Goal: Task Accomplishment & Management: Complete application form

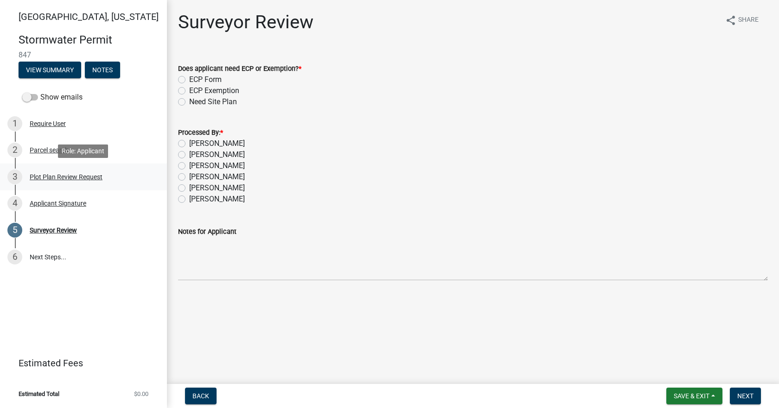
click at [83, 172] on div "3 Plot Plan Review Request" at bounding box center [79, 177] width 145 height 15
select select "b583a170-26d7-469b-a390-0aed4d149ee1"
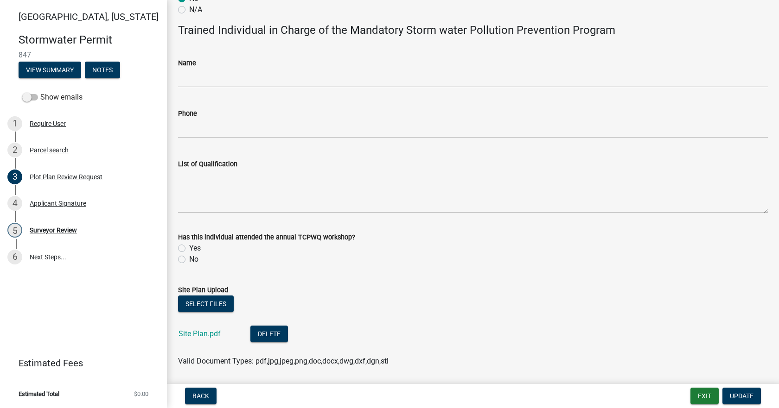
scroll to position [540, 0]
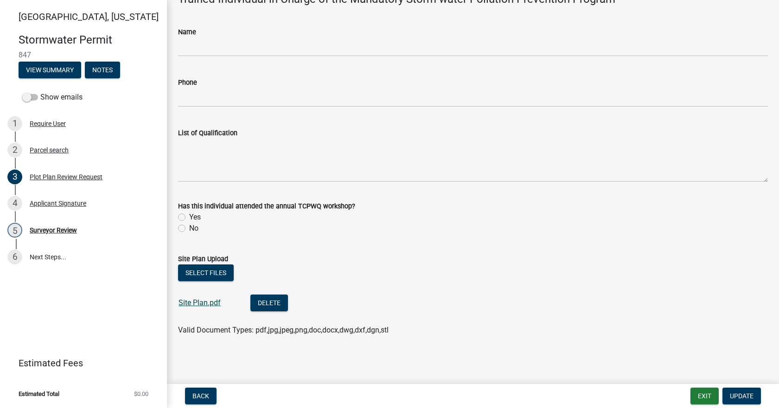
click at [200, 305] on link "Site Plan.pdf" at bounding box center [199, 303] width 42 height 9
click at [39, 227] on div "Surveyor Review" at bounding box center [53, 230] width 47 height 6
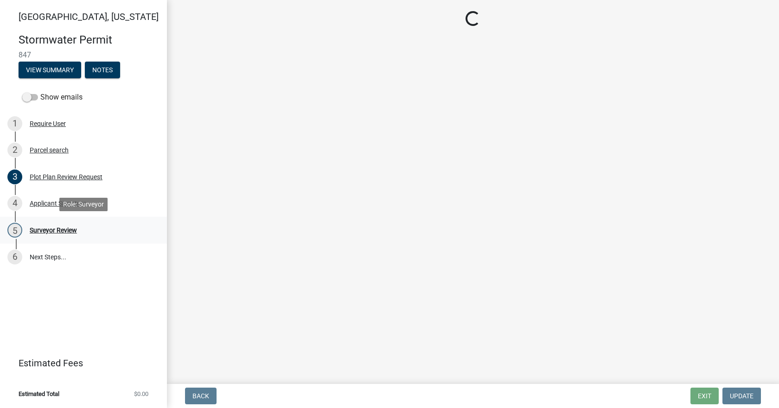
scroll to position [0, 0]
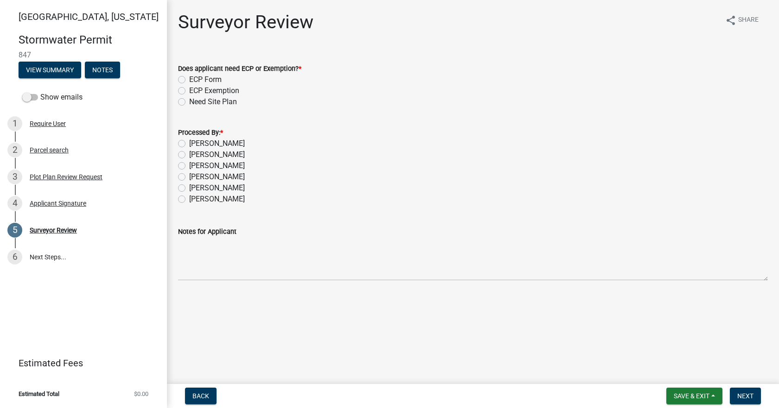
click at [185, 81] on div "ECP Form" at bounding box center [473, 79] width 590 height 11
click at [189, 80] on label "ECP Form" at bounding box center [205, 79] width 32 height 11
click at [189, 80] on input "ECP Form" at bounding box center [192, 77] width 6 height 6
radio input "true"
click at [189, 143] on label "[PERSON_NAME]" at bounding box center [217, 143] width 56 height 11
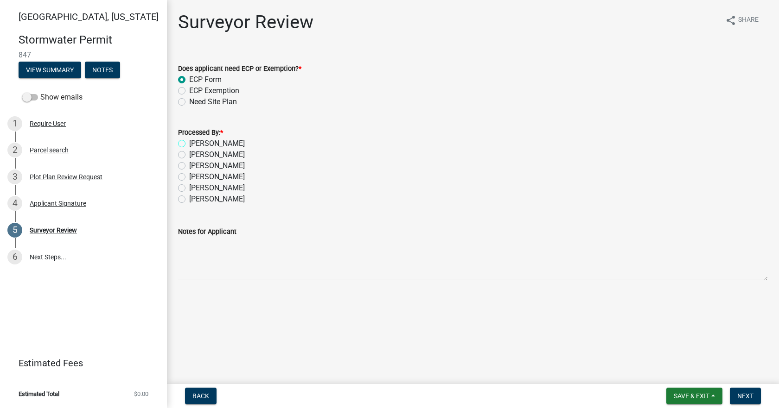
click at [189, 143] on input "[PERSON_NAME]" at bounding box center [192, 141] width 6 height 6
radio input "true"
click at [745, 399] on span "Next" at bounding box center [745, 396] width 16 height 7
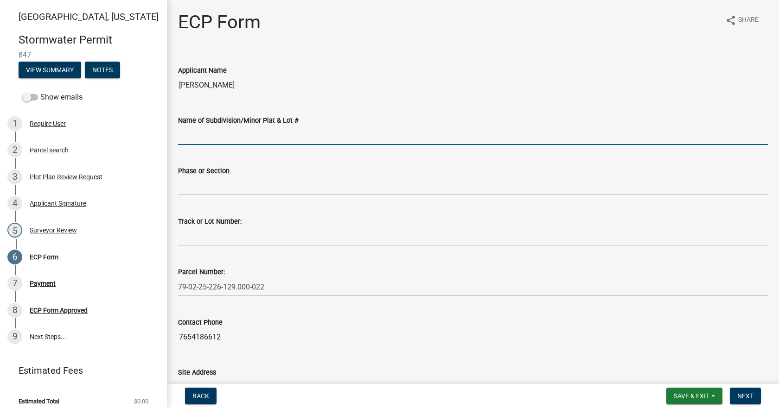
click at [280, 129] on input "Name of Subdivision/Minor Plat & Lot #" at bounding box center [473, 135] width 590 height 19
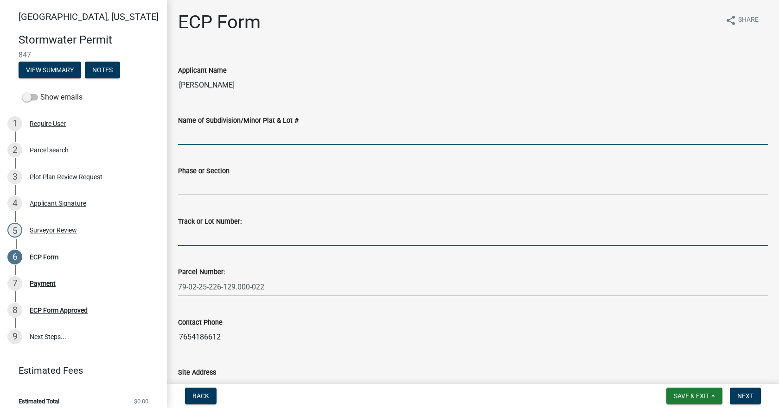
click at [214, 237] on input "Track or Lot Number:" at bounding box center [473, 236] width 590 height 19
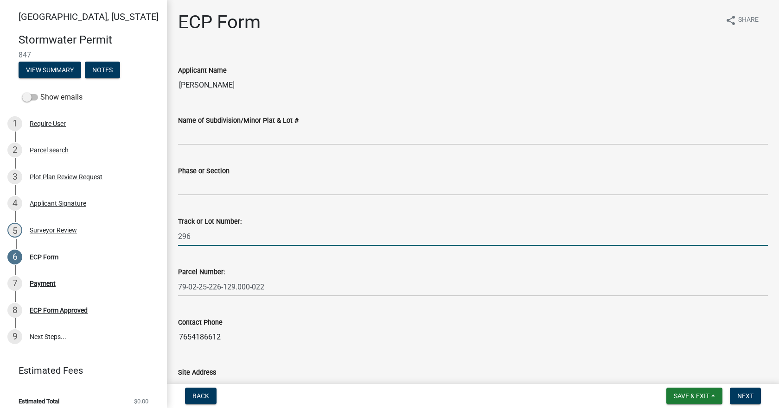
type input "296"
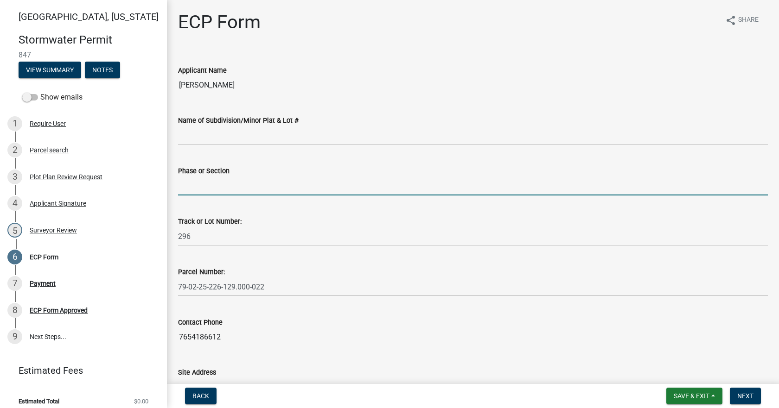
click at [226, 184] on input "Phase or Section" at bounding box center [473, 186] width 590 height 19
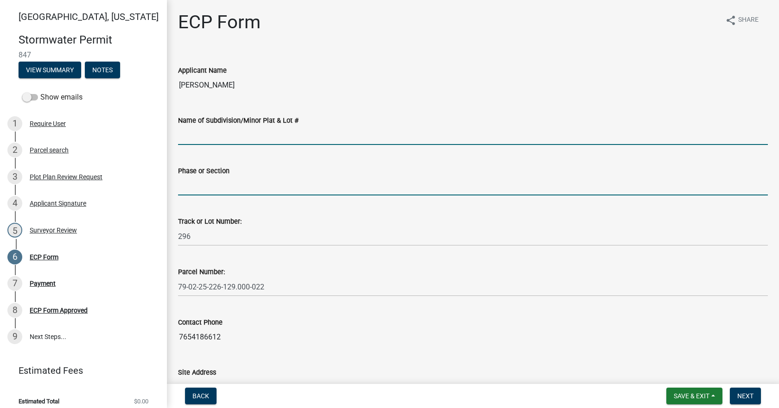
click at [341, 136] on input "Name of Subdivision/Minor Plat & Lot #" at bounding box center [473, 135] width 590 height 19
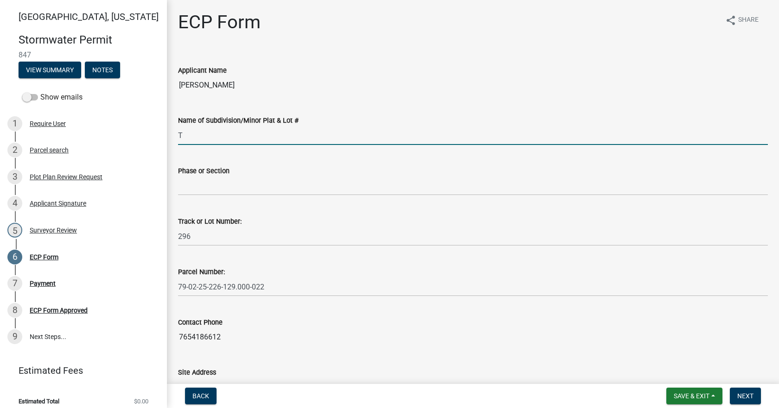
type input "Timberbrook [PERSON_NAME]"
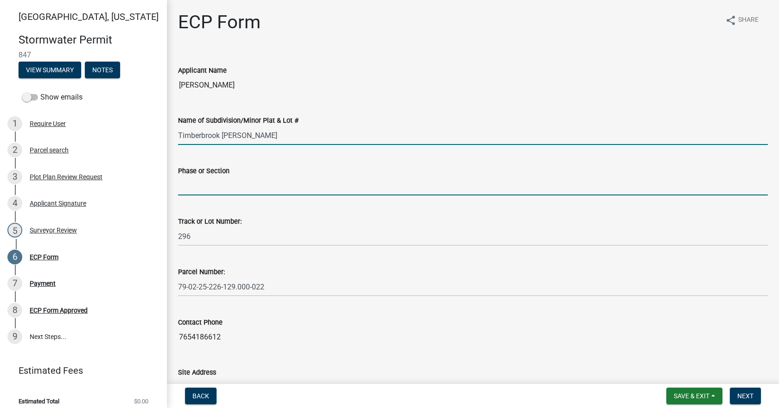
click at [279, 184] on input "Phase or Section" at bounding box center [473, 186] width 590 height 19
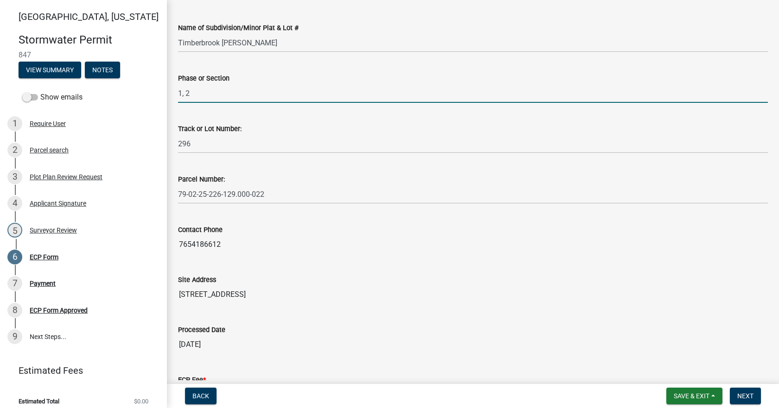
scroll to position [236, 0]
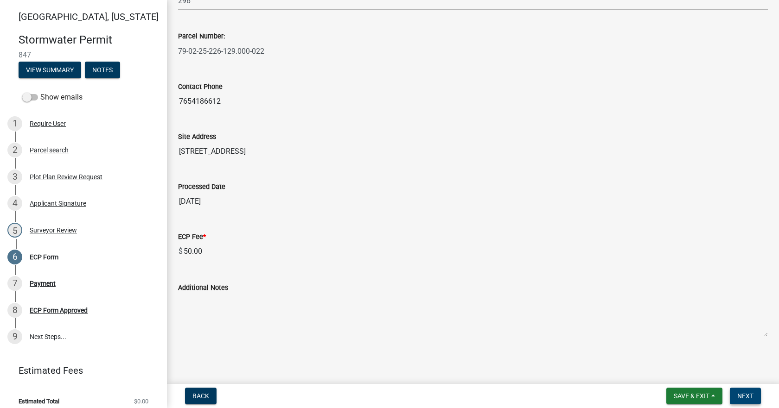
type input "1, 2"
click at [745, 400] on span "Next" at bounding box center [745, 396] width 16 height 7
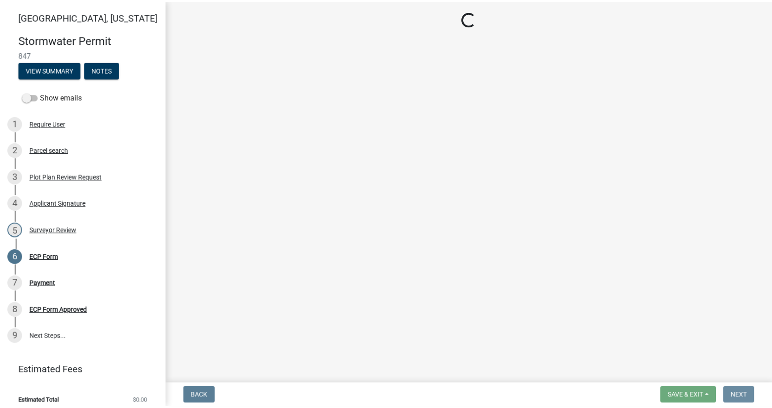
scroll to position [0, 0]
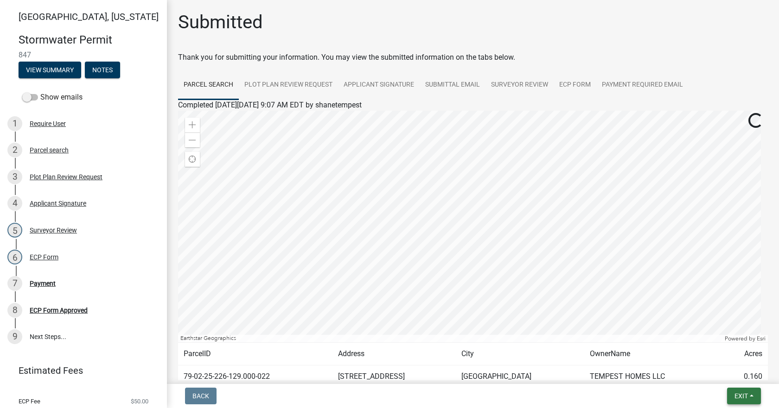
click at [752, 396] on button "Exit" at bounding box center [744, 396] width 34 height 17
click at [723, 376] on button "Save & Exit" at bounding box center [724, 372] width 74 height 22
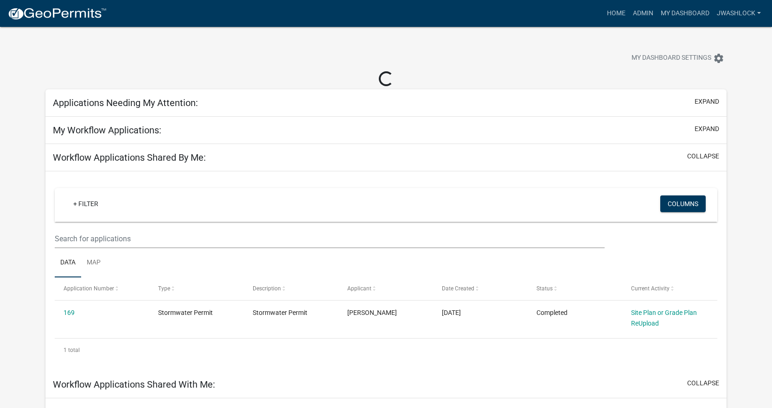
select select "3: 100"
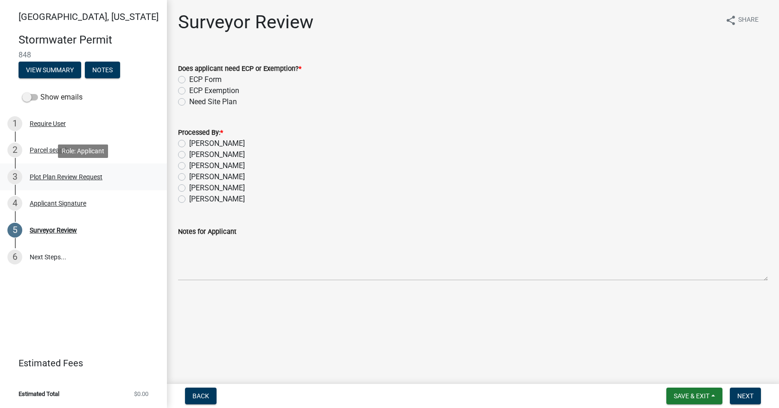
click at [72, 178] on div "Plot Plan Review Request" at bounding box center [66, 177] width 73 height 6
select select "b583a170-26d7-469b-a390-0aed4d149ee1"
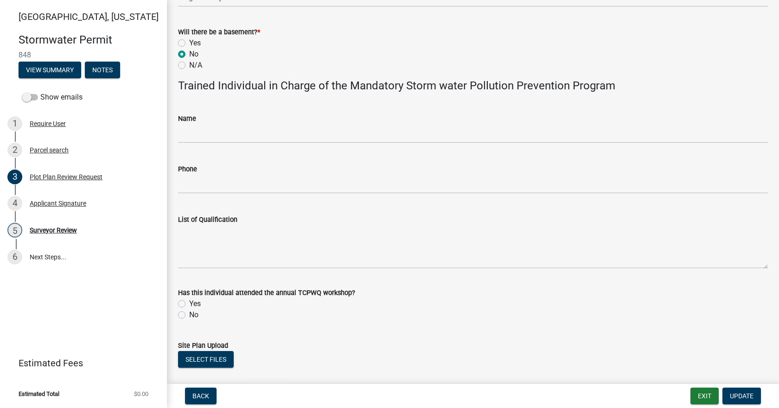
scroll to position [540, 0]
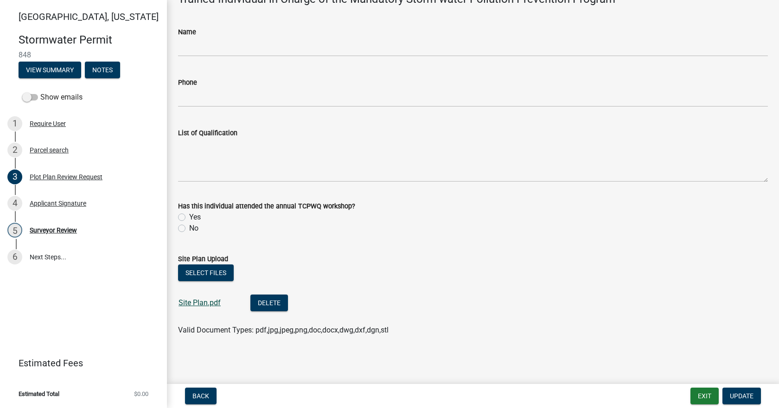
click at [219, 305] on link "Site Plan.pdf" at bounding box center [199, 303] width 42 height 9
click at [664, 30] on div "Name" at bounding box center [473, 31] width 590 height 11
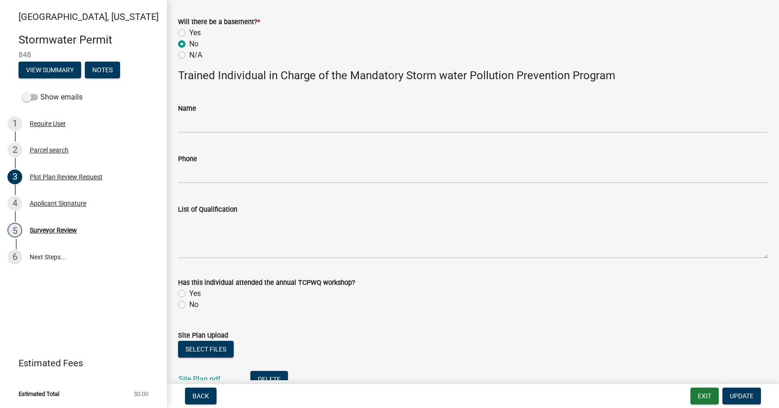
scroll to position [354, 0]
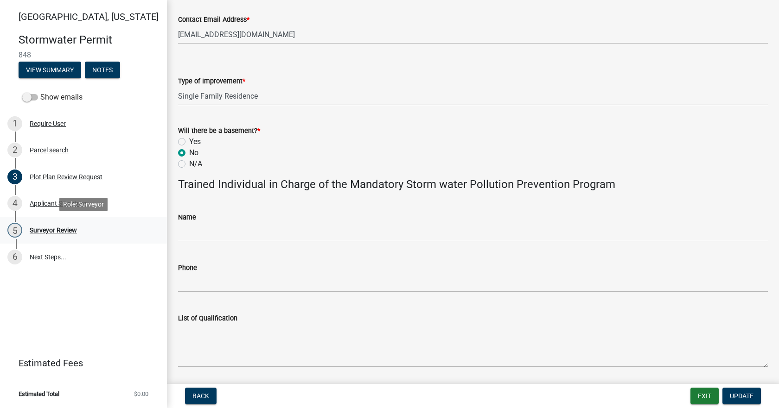
click at [47, 231] on div "Surveyor Review" at bounding box center [53, 230] width 47 height 6
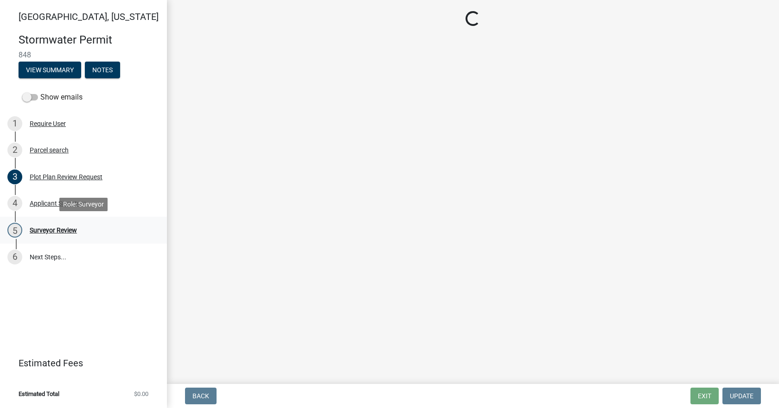
scroll to position [0, 0]
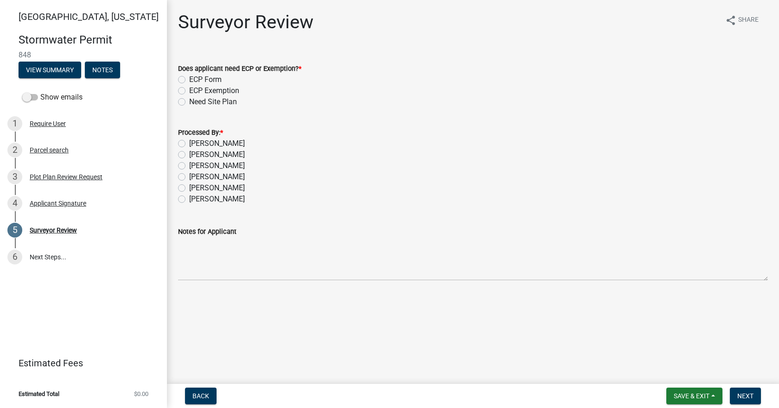
click at [233, 145] on label "[PERSON_NAME]" at bounding box center [217, 143] width 56 height 11
click at [195, 144] on input "[PERSON_NAME]" at bounding box center [192, 141] width 6 height 6
radio input "true"
click at [207, 76] on label "ECP Form" at bounding box center [205, 79] width 32 height 11
click at [195, 76] on input "ECP Form" at bounding box center [192, 77] width 6 height 6
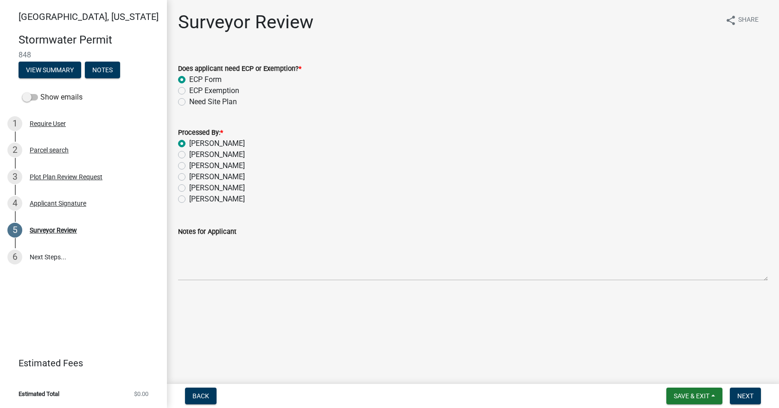
radio input "true"
click at [736, 397] on button "Next" at bounding box center [745, 396] width 31 height 17
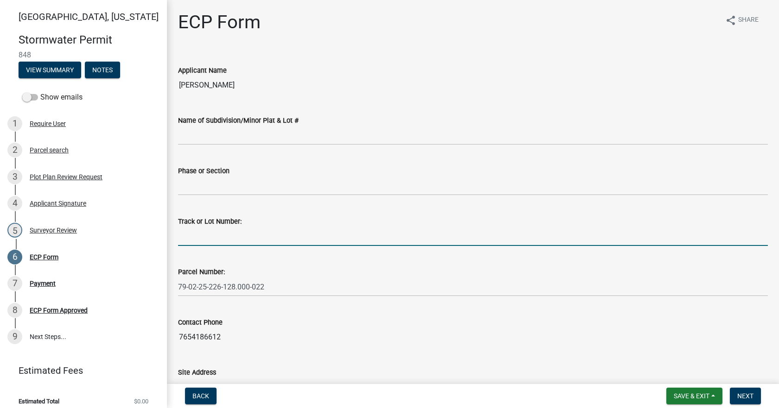
click at [229, 235] on input "Track or Lot Number:" at bounding box center [473, 236] width 590 height 19
type input "295"
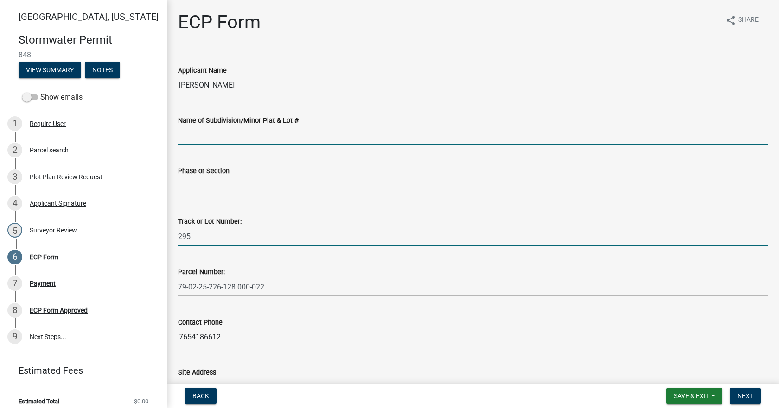
click at [237, 140] on input "Name of Subdivision/Minor Plat & Lot #" at bounding box center [473, 135] width 590 height 19
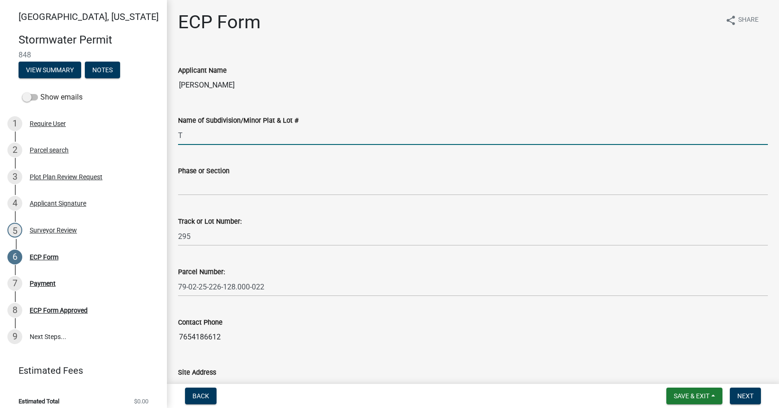
type input "Timberbrook [PERSON_NAME]"
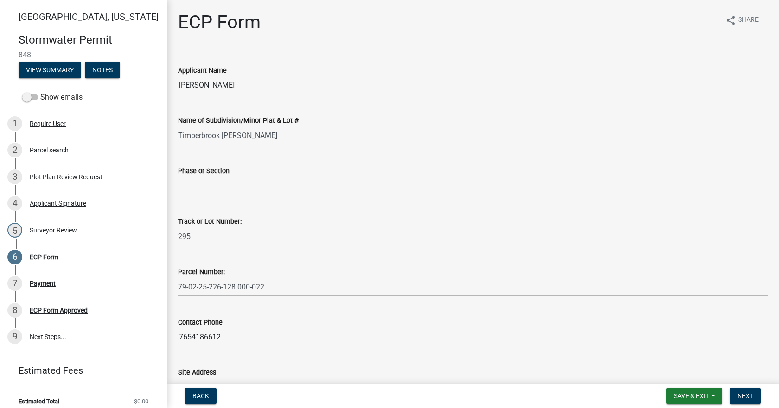
click at [229, 176] on div "Phase or Section" at bounding box center [473, 170] width 590 height 11
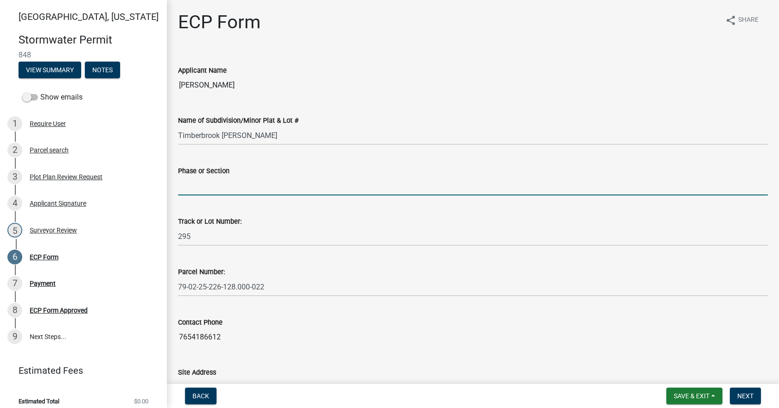
click at [227, 184] on input "Phase or Section" at bounding box center [473, 186] width 590 height 19
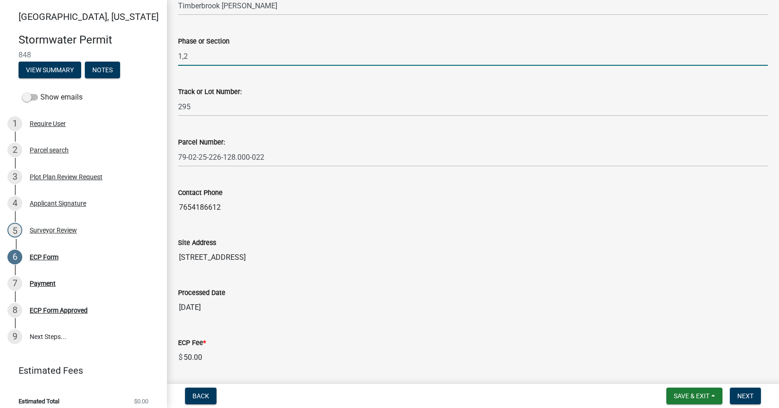
scroll to position [236, 0]
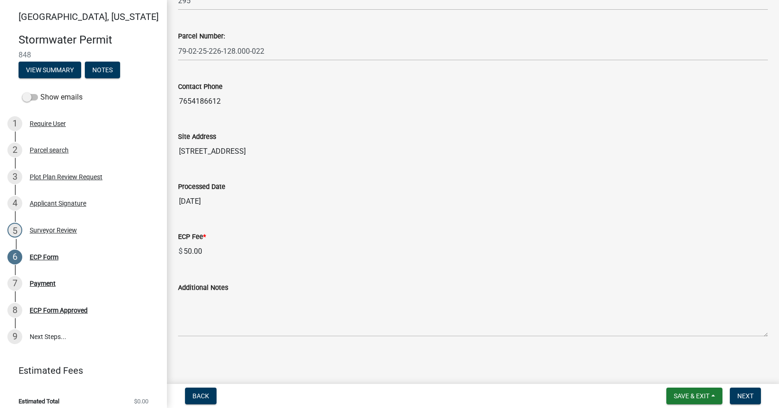
type input "1,2"
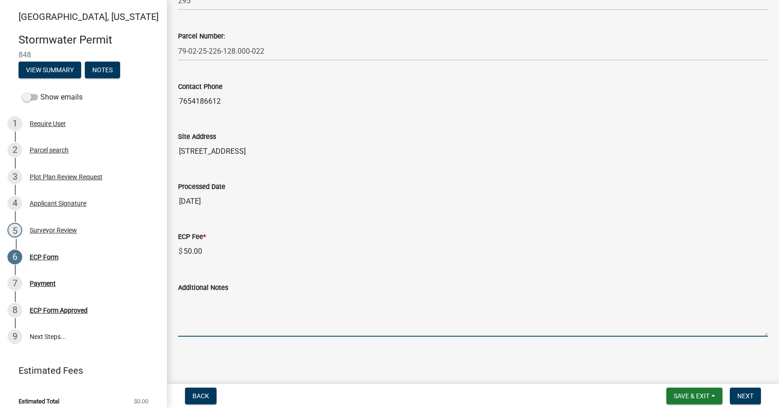
click at [297, 317] on textarea "Additional Notes" at bounding box center [473, 315] width 590 height 44
click at [237, 318] on textarea "Additional Notes" at bounding box center [473, 315] width 590 height 44
paste textarea "Install erosion control measures as shown on site plan. Keep streets clear of s…"
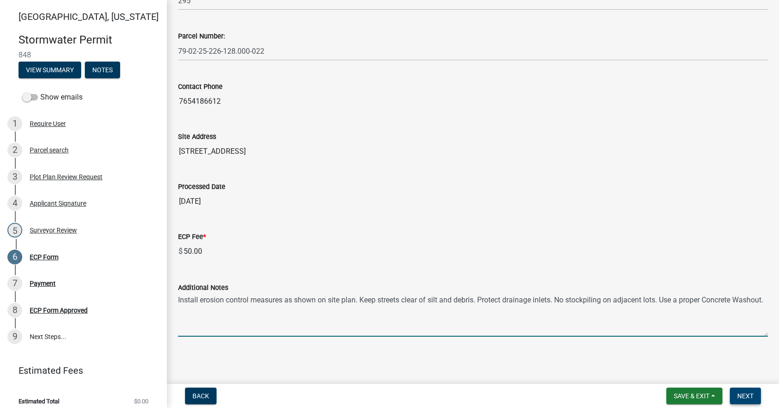
type textarea "Install erosion control measures as shown on site plan. Keep streets clear of s…"
click at [752, 401] on button "Next" at bounding box center [745, 396] width 31 height 17
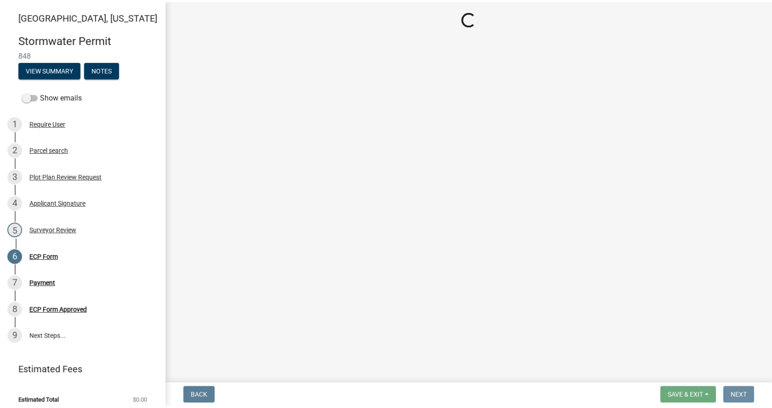
scroll to position [0, 0]
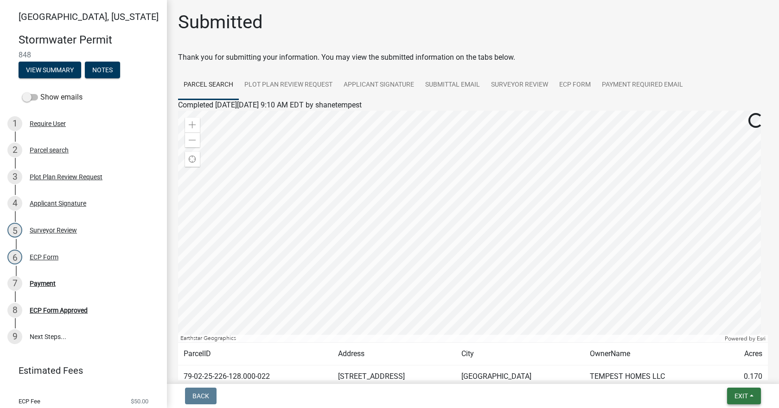
click at [744, 393] on span "Exit" at bounding box center [740, 396] width 13 height 7
click at [730, 376] on button "Save & Exit" at bounding box center [724, 372] width 74 height 22
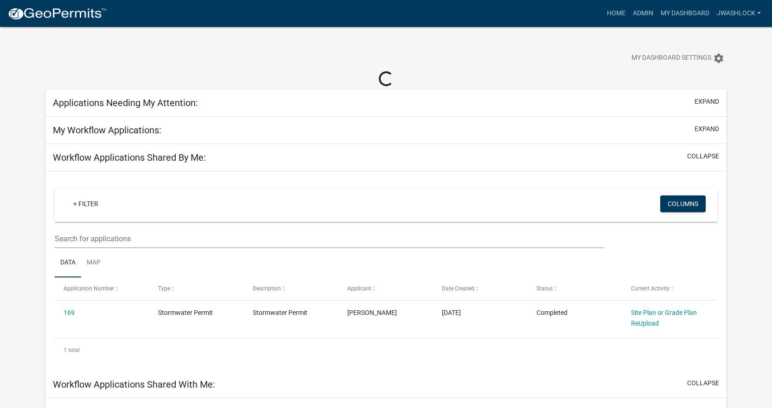
select select "3: 100"
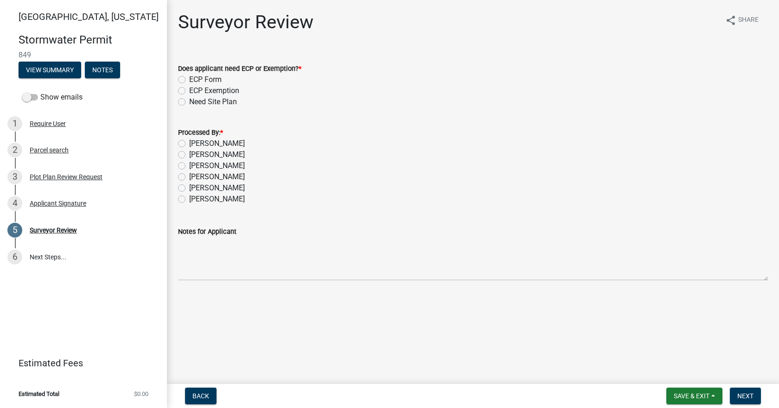
click at [686, 161] on div "[PERSON_NAME]" at bounding box center [473, 165] width 590 height 11
click at [231, 140] on label "[PERSON_NAME]" at bounding box center [217, 143] width 56 height 11
click at [195, 140] on input "[PERSON_NAME]" at bounding box center [192, 141] width 6 height 6
radio input "true"
click at [220, 78] on label "ECP Form" at bounding box center [205, 79] width 32 height 11
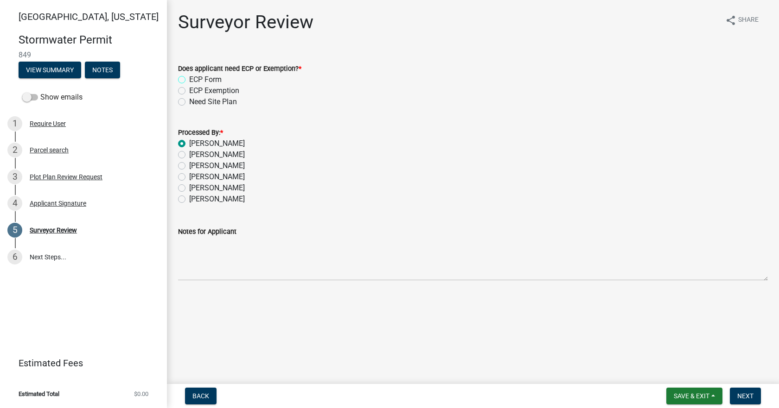
click at [195, 78] on input "ECP Form" at bounding box center [192, 77] width 6 height 6
radio input "true"
click at [753, 393] on button "Next" at bounding box center [745, 396] width 31 height 17
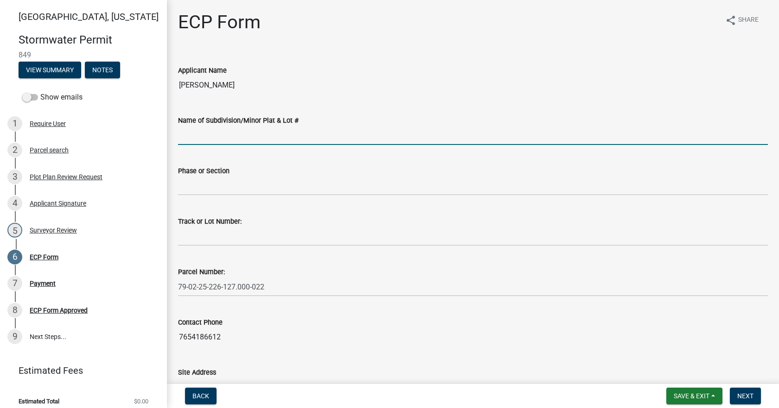
click at [275, 140] on input "Name of Subdivision/Minor Plat & Lot #" at bounding box center [473, 135] width 590 height 19
type input "Timberbrook [PERSON_NAME]"
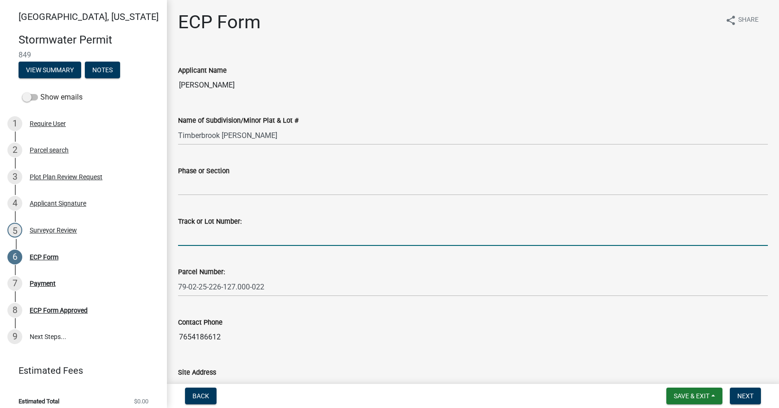
click at [230, 237] on input "Track or Lot Number:" at bounding box center [473, 236] width 590 height 19
type input "294"
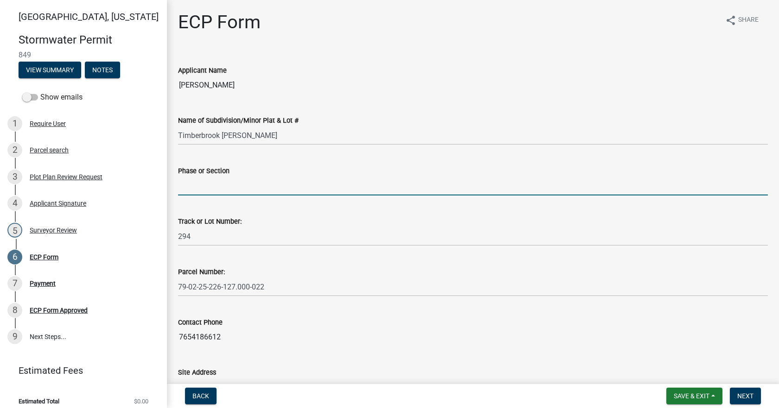
click at [247, 178] on input "Phase or Section" at bounding box center [473, 186] width 590 height 19
type input "1, 2"
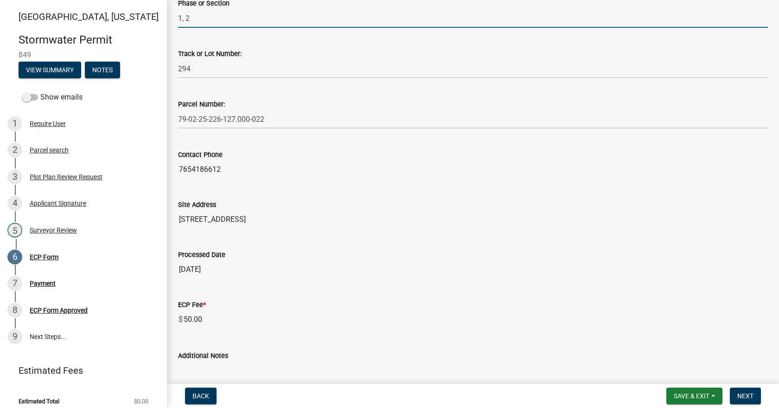
scroll to position [236, 0]
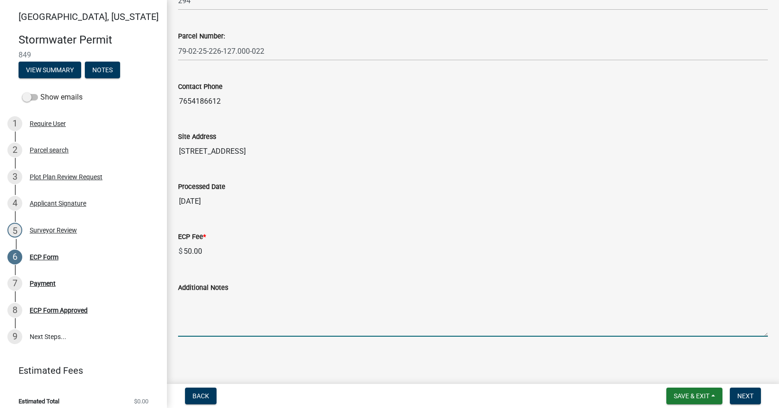
click at [267, 303] on textarea "Additional Notes" at bounding box center [473, 315] width 590 height 44
paste textarea "Install erosion control measures as shown on site plan. Keep streets clear of s…"
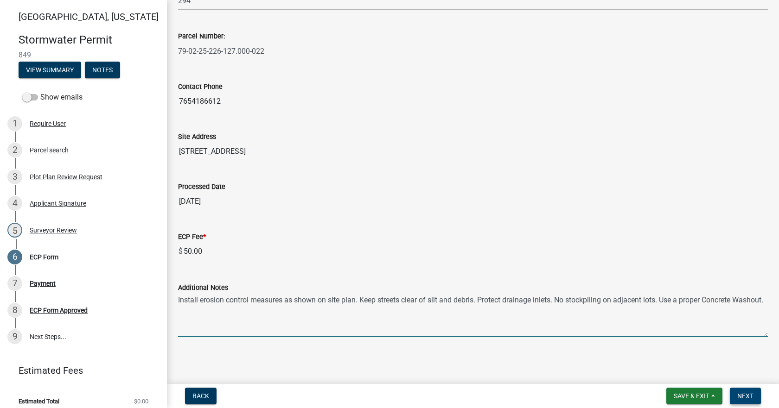
type textarea "Install erosion control measures as shown on site plan. Keep streets clear of s…"
click at [737, 393] on span "Next" at bounding box center [745, 396] width 16 height 7
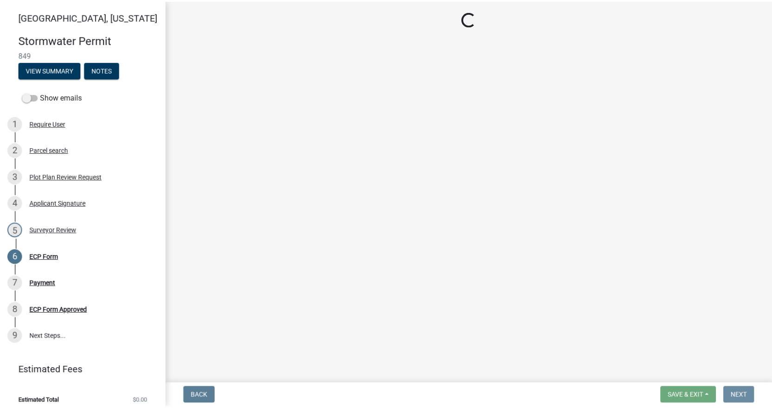
scroll to position [0, 0]
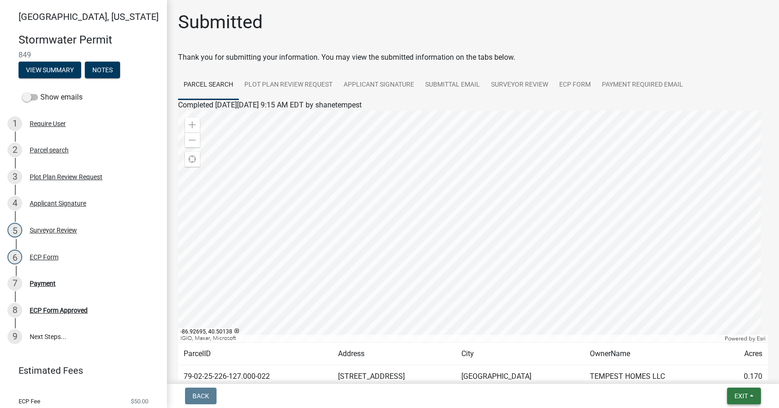
click at [749, 397] on button "Exit" at bounding box center [744, 396] width 34 height 17
click at [735, 377] on button "Save & Exit" at bounding box center [724, 372] width 74 height 22
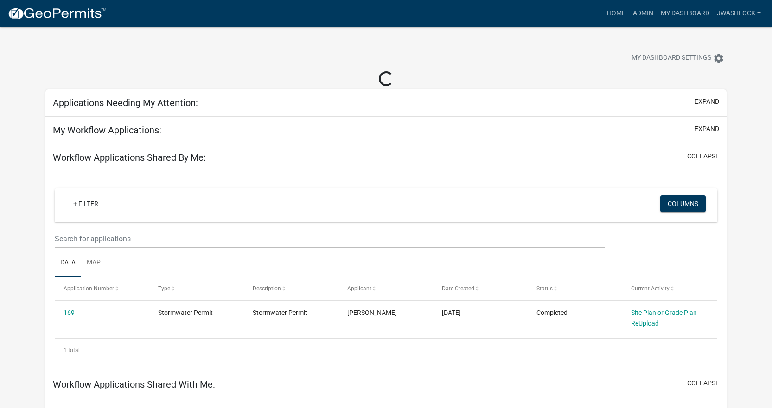
select select "3: 100"
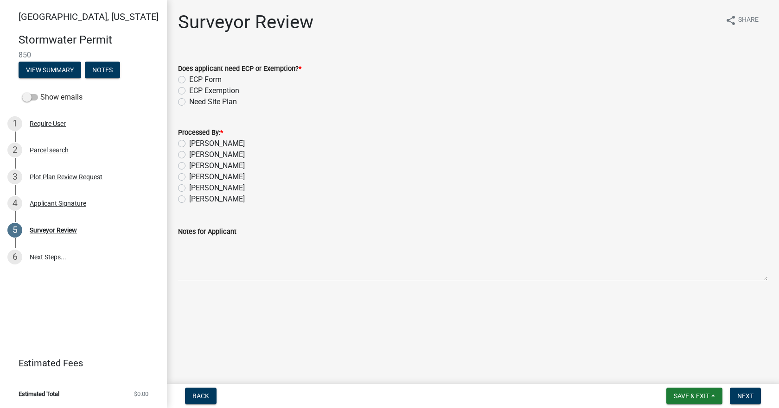
click at [677, 58] on form "Does applicant need ECP or Exemption? * ECP Form ECP Exemption Need Site Plan" at bounding box center [473, 80] width 590 height 56
click at [189, 144] on label "[PERSON_NAME]" at bounding box center [217, 143] width 56 height 11
click at [189, 144] on input "[PERSON_NAME]" at bounding box center [192, 141] width 6 height 6
radio input "true"
click at [189, 77] on label "ECP Form" at bounding box center [205, 79] width 32 height 11
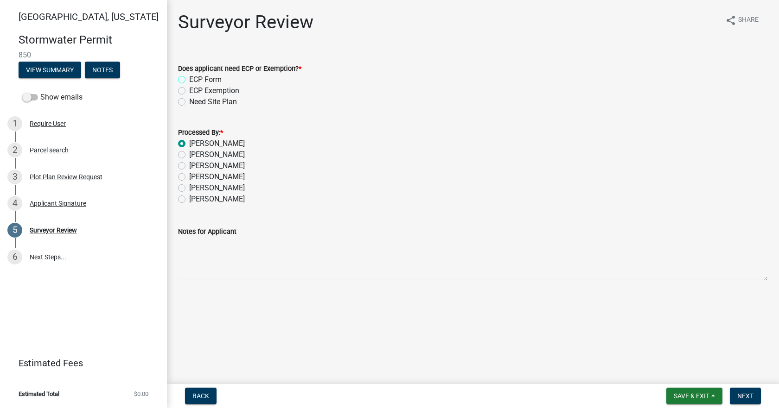
click at [189, 77] on input "ECP Form" at bounding box center [192, 77] width 6 height 6
radio input "true"
click at [744, 400] on span "Next" at bounding box center [745, 396] width 16 height 7
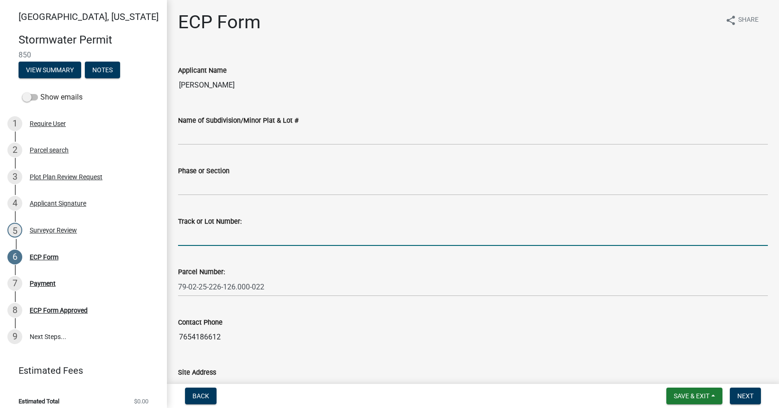
drag, startPoint x: 220, startPoint y: 242, endPoint x: 220, endPoint y: 235, distance: 7.0
click at [220, 242] on input "Track or Lot Number:" at bounding box center [473, 236] width 590 height 19
type input "293"
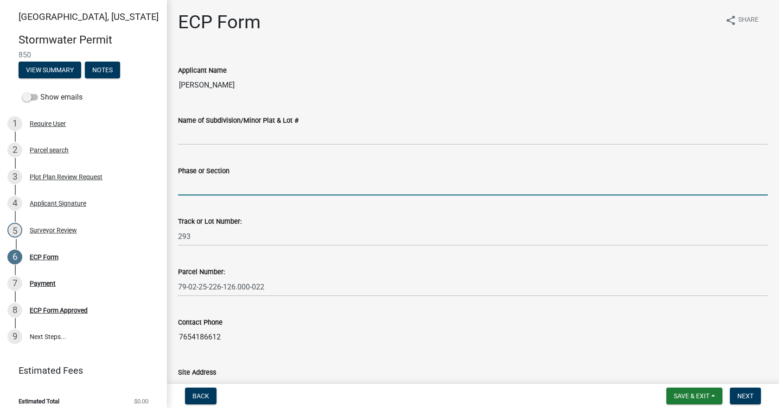
click at [203, 186] on input "Phase or Section" at bounding box center [473, 186] width 590 height 19
type input "1, 2"
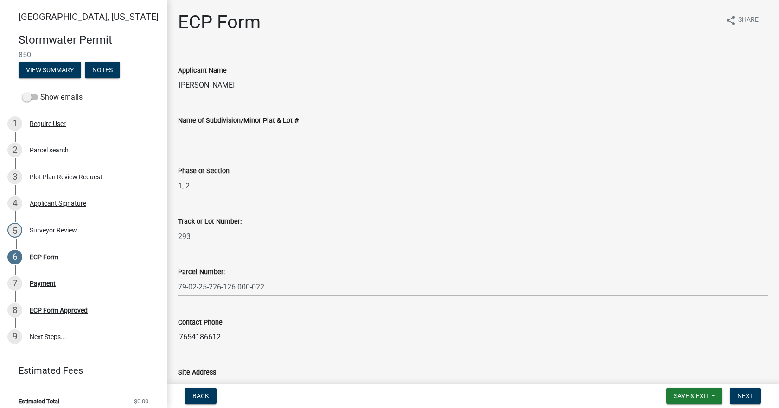
click at [331, 125] on div "Name of Subdivision/Minor Plat & Lot #" at bounding box center [473, 120] width 590 height 11
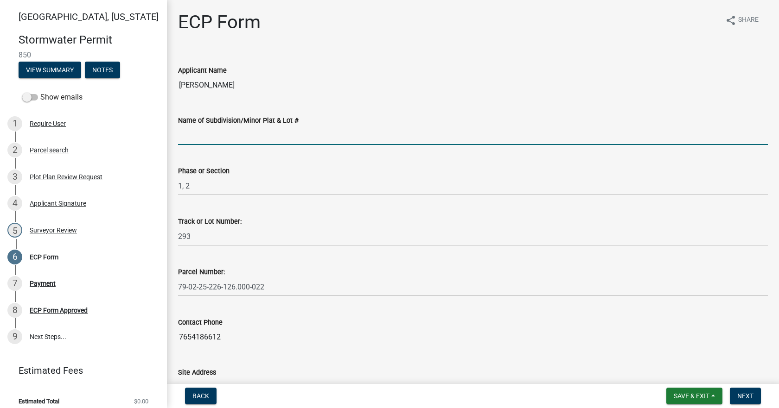
click at [331, 130] on input "Name of Subdivision/Minor Plat & Lot #" at bounding box center [473, 135] width 590 height 19
type input "Timberbrook Meadows"
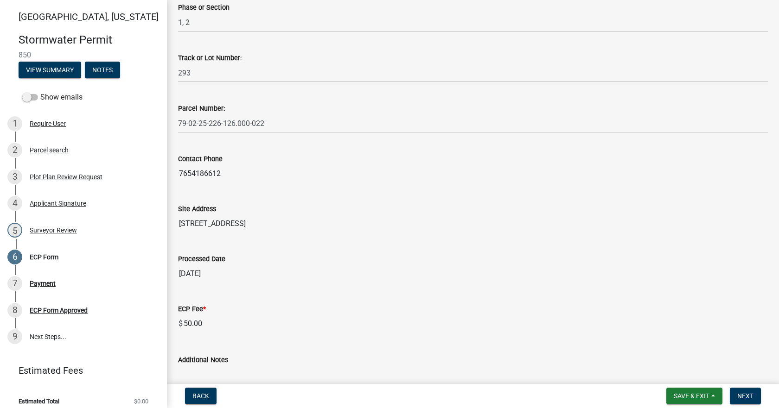
scroll to position [236, 0]
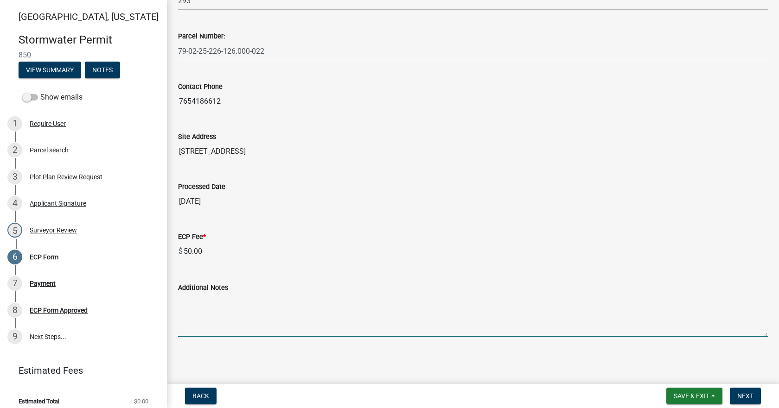
click at [317, 329] on textarea "Additional Notes" at bounding box center [473, 315] width 590 height 44
paste textarea "Install erosion control measures as shown on site plan. Keep streets clear of s…"
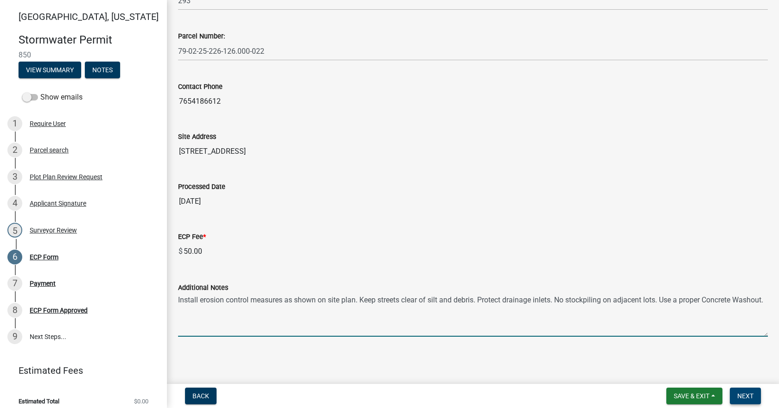
type textarea "Install erosion control measures as shown on site plan. Keep streets clear of s…"
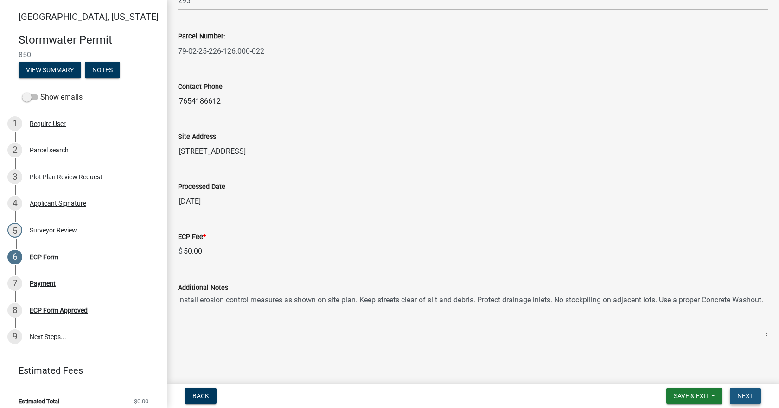
click at [746, 401] on button "Next" at bounding box center [745, 396] width 31 height 17
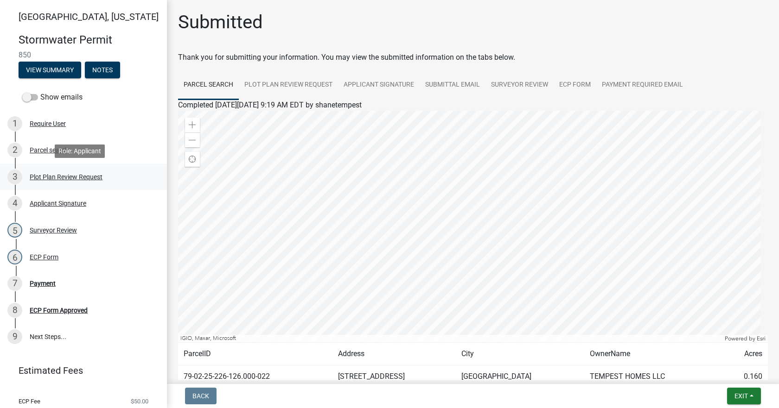
click at [62, 177] on div "Plot Plan Review Request" at bounding box center [66, 177] width 73 height 6
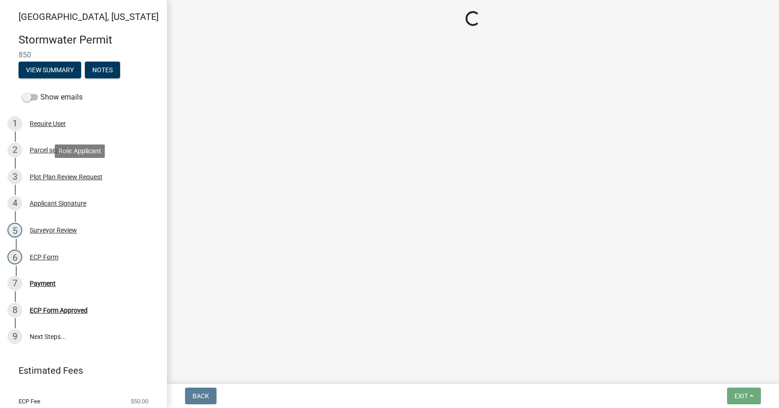
select select "b583a170-26d7-469b-a390-0aed4d149ee1"
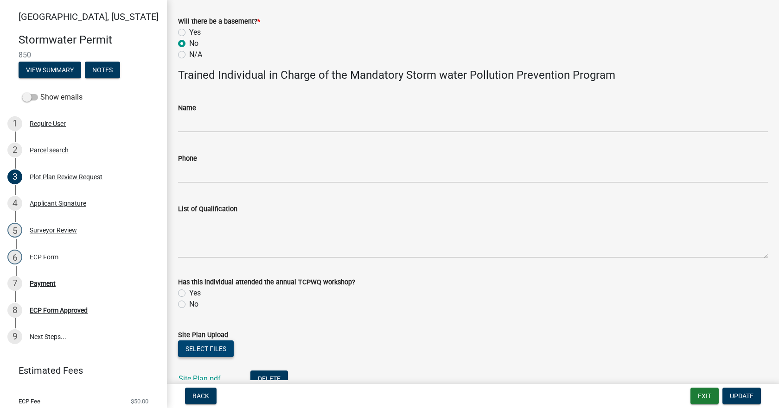
scroll to position [540, 0]
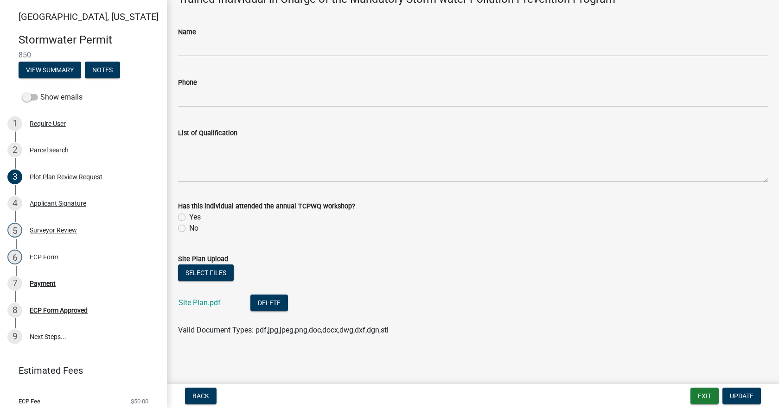
click at [197, 298] on div "Site Plan.pdf" at bounding box center [206, 304] width 57 height 19
click at [197, 301] on link "Site Plan.pdf" at bounding box center [199, 303] width 42 height 9
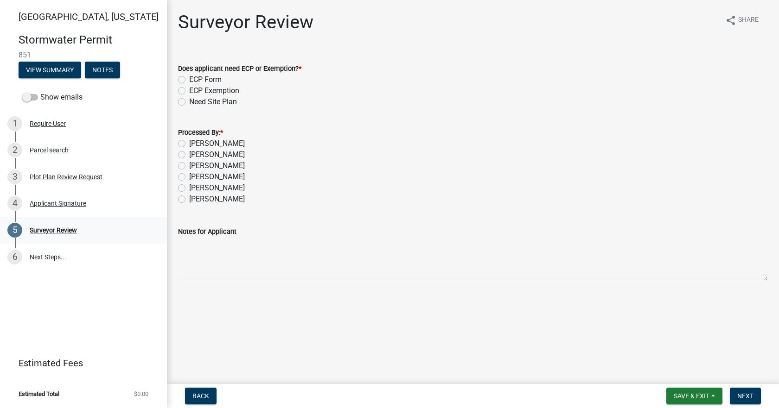
drag, startPoint x: 105, startPoint y: 297, endPoint x: 82, endPoint y: 236, distance: 65.2
click at [105, 297] on div "[GEOGRAPHIC_DATA], [US_STATE] Stormwater Permit 851 View Summary Notes Show ema…" at bounding box center [83, 204] width 167 height 408
click at [78, 178] on div "Plot Plan Review Request" at bounding box center [66, 177] width 73 height 6
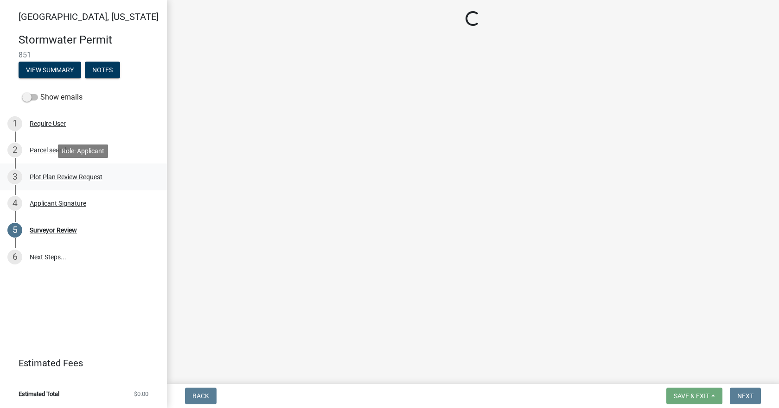
select select "b583a170-26d7-469b-a390-0aed4d149ee1"
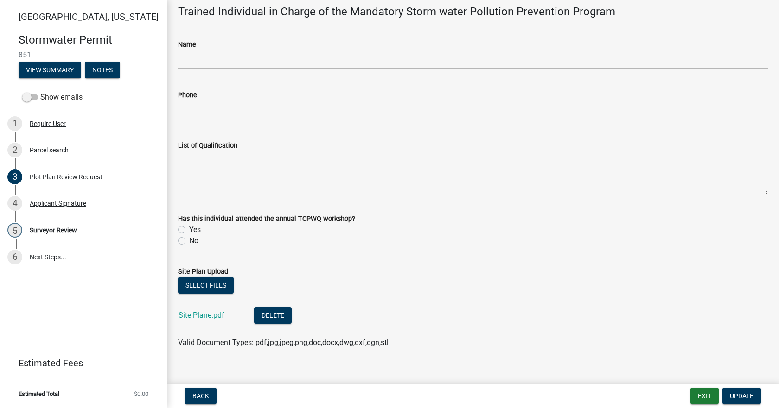
scroll to position [540, 0]
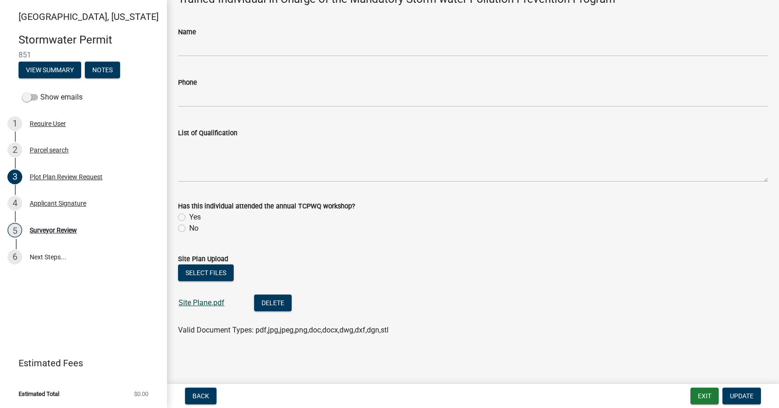
click at [216, 304] on link "Site Plane.pdf" at bounding box center [201, 303] width 46 height 9
click at [59, 231] on div "Surveyor Review" at bounding box center [53, 230] width 47 height 6
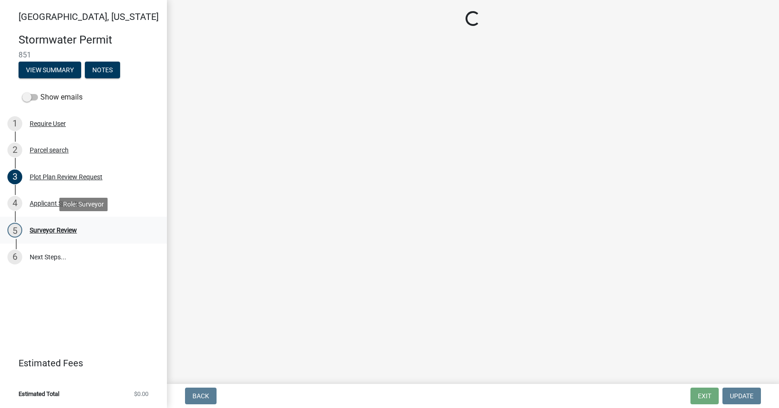
scroll to position [0, 0]
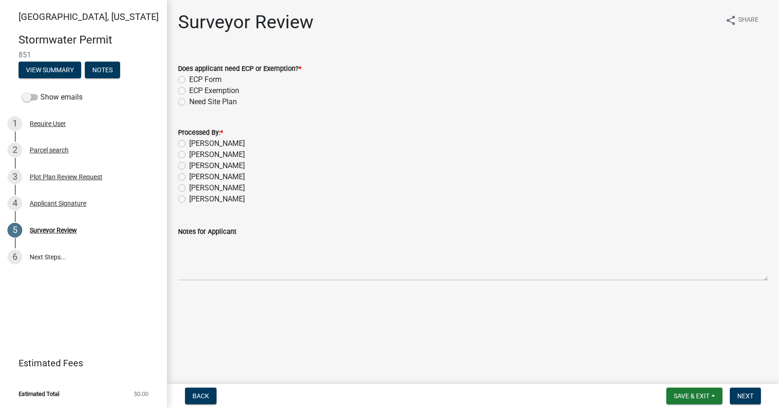
click at [203, 144] on label "[PERSON_NAME]" at bounding box center [217, 143] width 56 height 11
click at [195, 144] on input "[PERSON_NAME]" at bounding box center [192, 141] width 6 height 6
radio input "true"
click at [206, 78] on label "ECP Form" at bounding box center [205, 79] width 32 height 11
click at [195, 78] on input "ECP Form" at bounding box center [192, 77] width 6 height 6
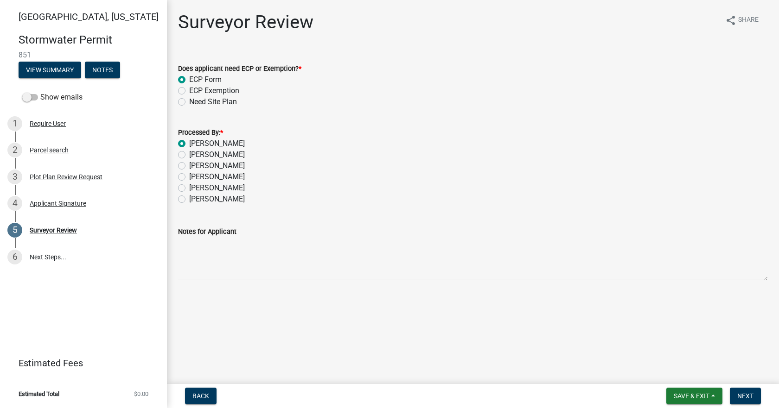
radio input "true"
click at [743, 394] on span "Next" at bounding box center [745, 396] width 16 height 7
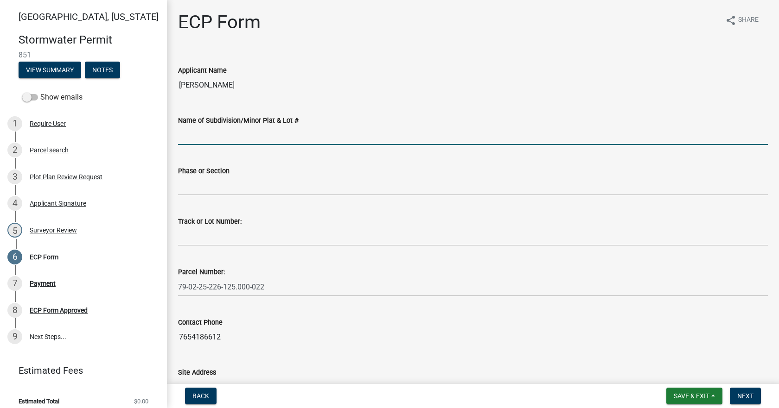
click at [275, 133] on input "Name of Subdivision/Minor Plat & Lot #" at bounding box center [473, 135] width 590 height 19
type input "Timberbrook [PERSON_NAME]"
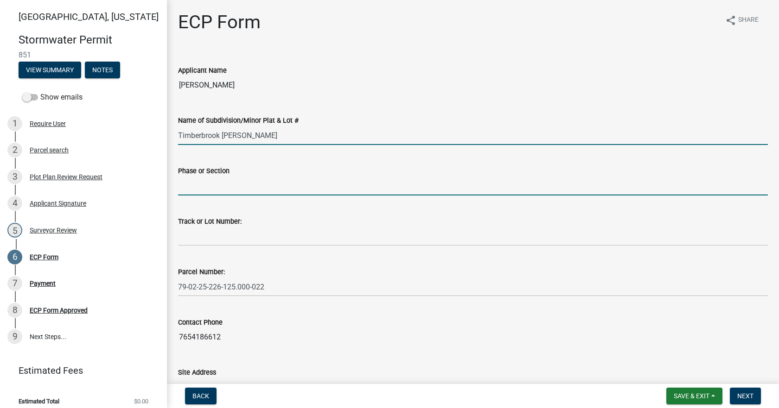
click at [241, 191] on input "Phase or Section" at bounding box center [473, 186] width 590 height 19
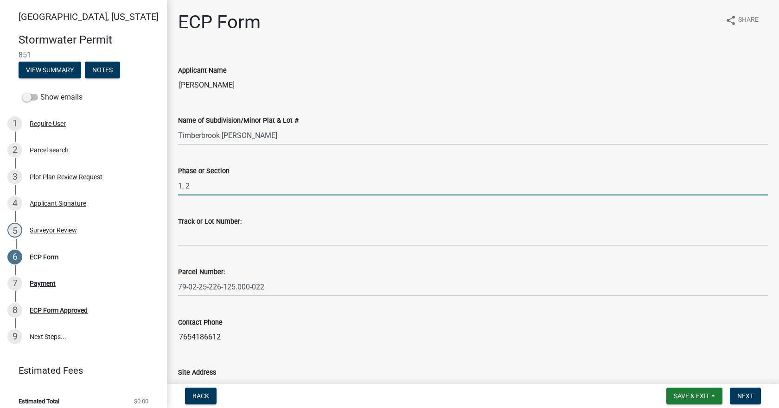
type input "1, 2"
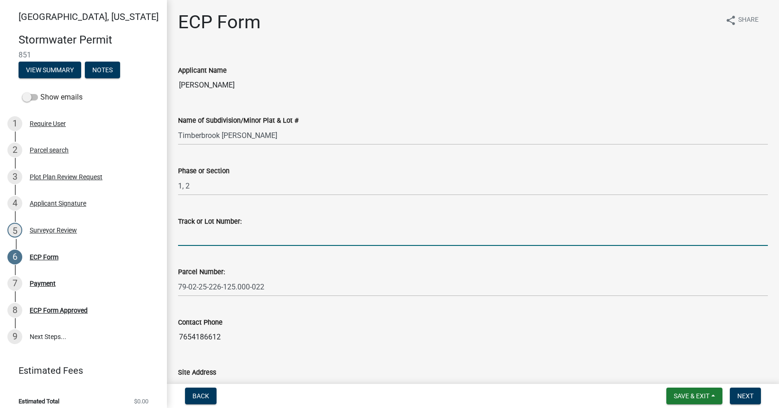
click at [267, 235] on input "Track or Lot Number:" at bounding box center [473, 236] width 590 height 19
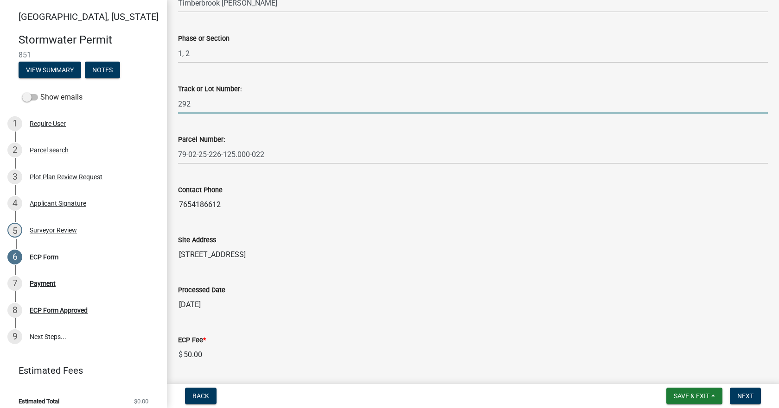
scroll to position [236, 0]
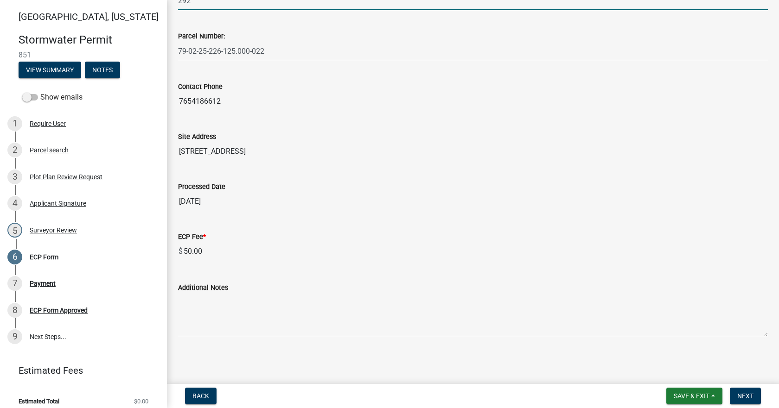
type input "292"
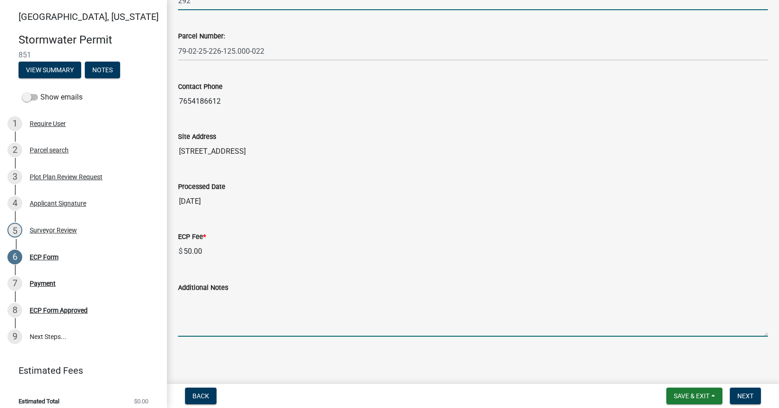
click at [236, 310] on textarea "Additional Notes" at bounding box center [473, 315] width 590 height 44
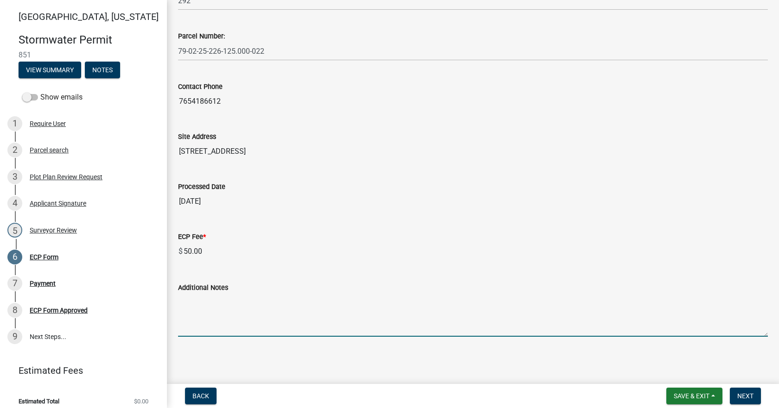
paste textarea "Install erosion control measures as shown on site plan. Keep streets clear of s…"
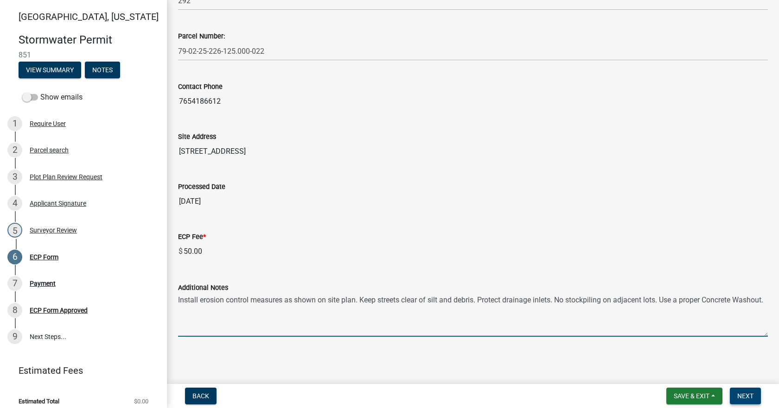
type textarea "Install erosion control measures as shown on site plan. Keep streets clear of s…"
click at [742, 390] on button "Next" at bounding box center [745, 396] width 31 height 17
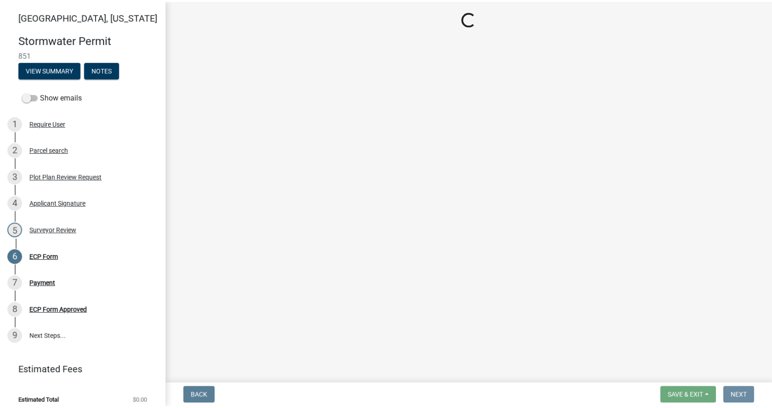
scroll to position [0, 0]
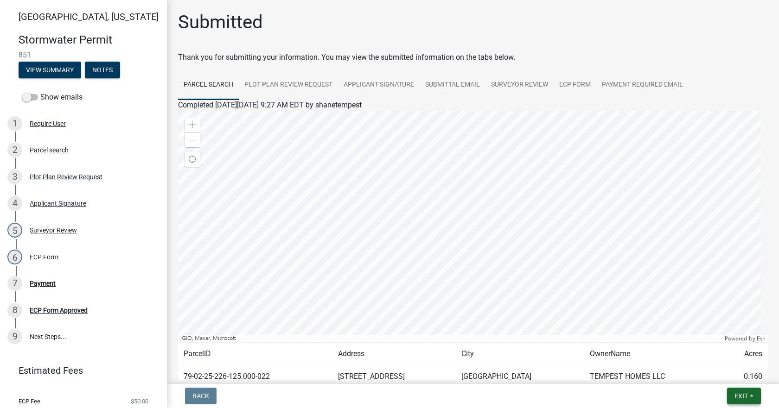
click at [741, 393] on span "Exit" at bounding box center [740, 396] width 13 height 7
click at [693, 370] on button "Save & Exit" at bounding box center [724, 372] width 74 height 22
